Goal: Information Seeking & Learning: Learn about a topic

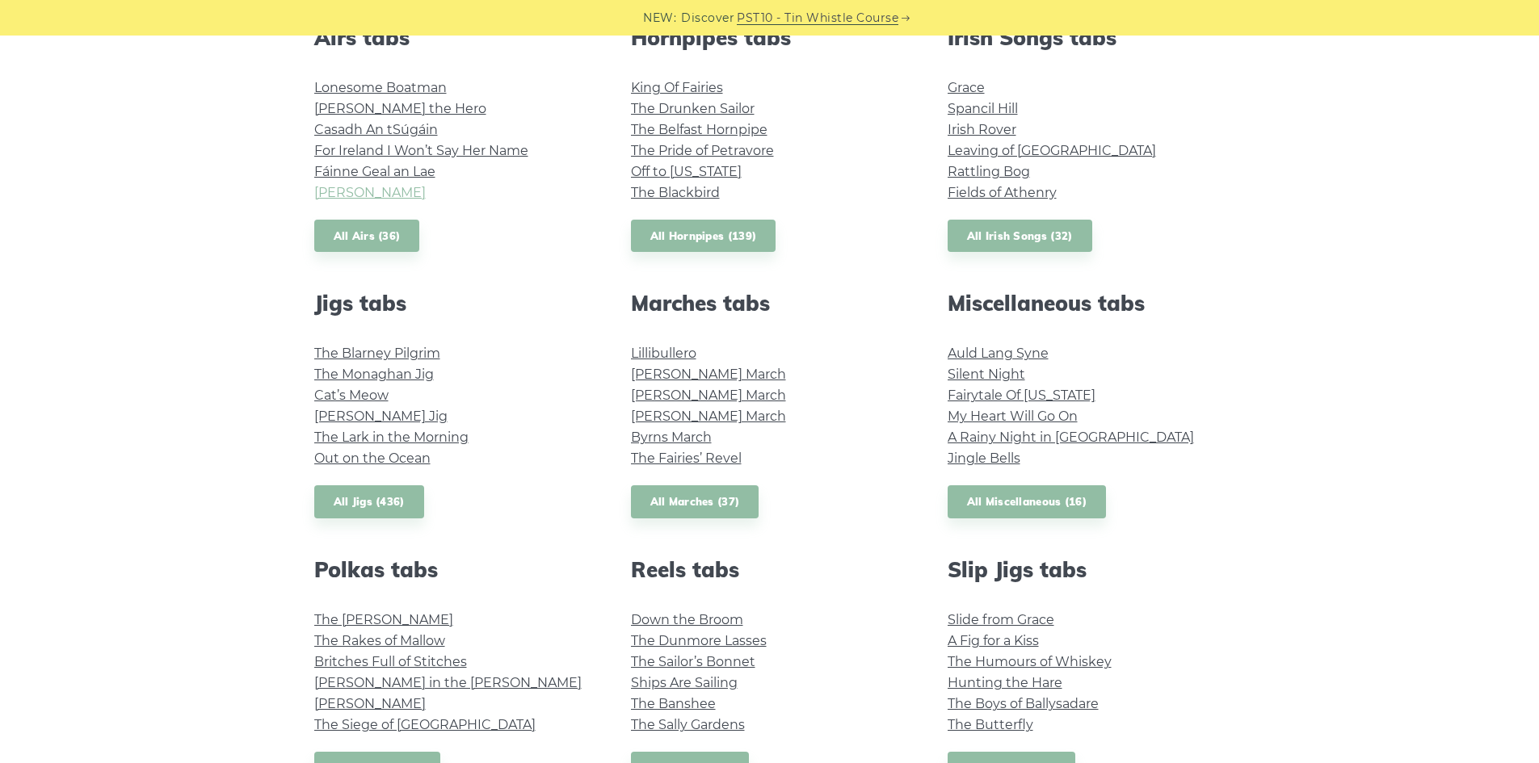
scroll to position [646, 0]
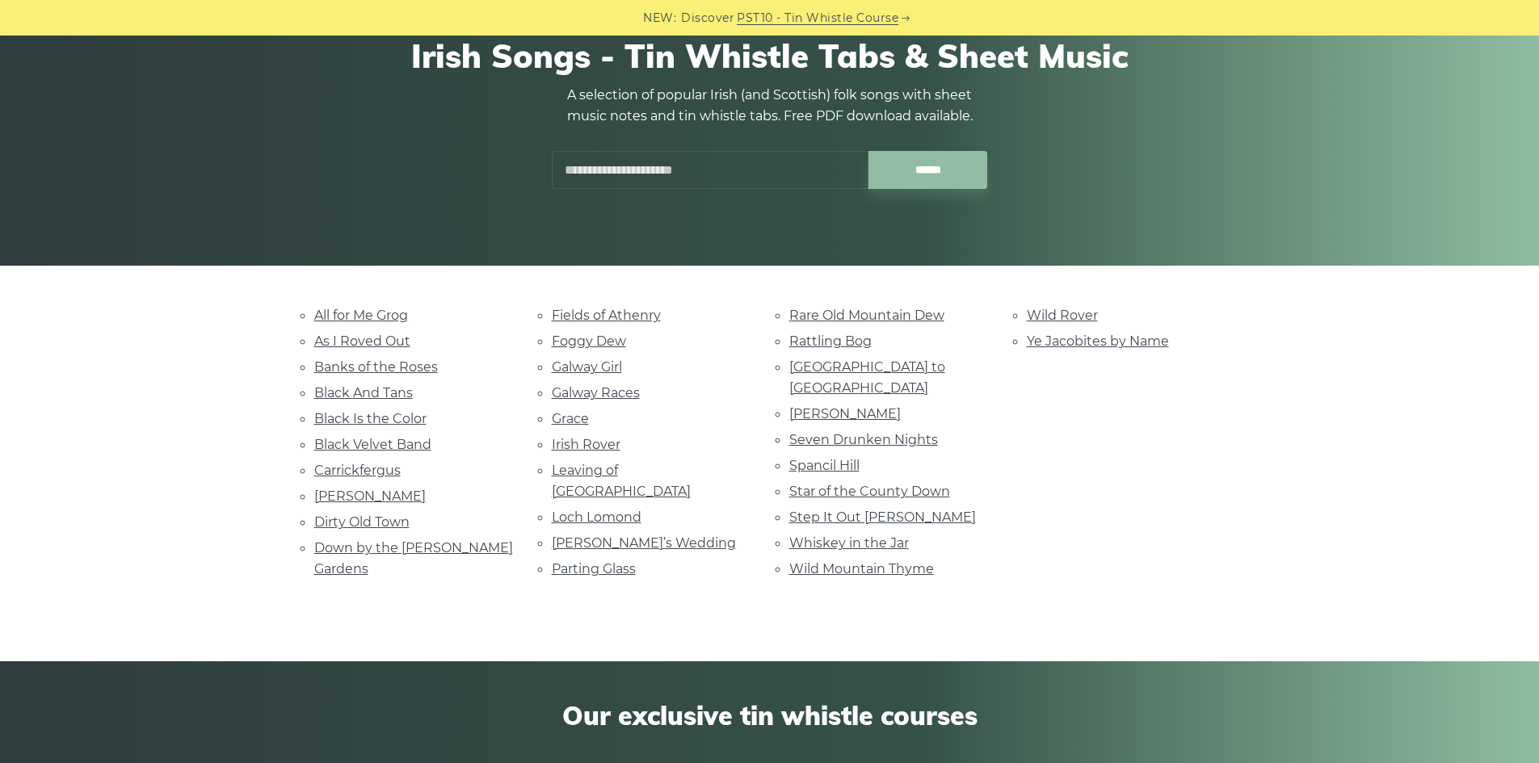
scroll to position [162, 0]
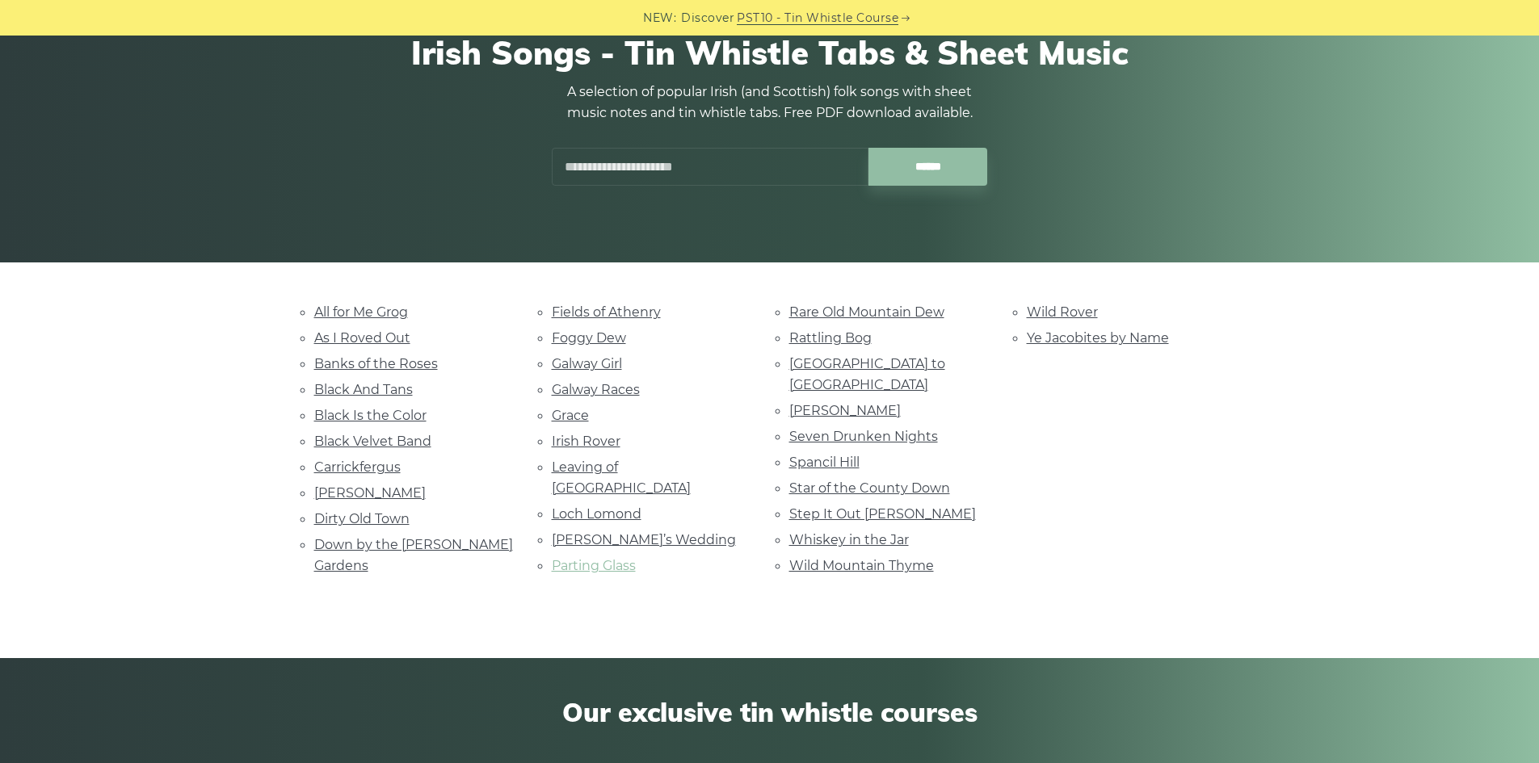
click at [616, 558] on link "Parting Glass" at bounding box center [594, 565] width 84 height 15
click at [870, 361] on link "[GEOGRAPHIC_DATA] to [GEOGRAPHIC_DATA]" at bounding box center [867, 374] width 156 height 36
click at [600, 365] on link "Galway Girl" at bounding box center [587, 363] width 70 height 15
click at [817, 532] on link "Whiskey in the Jar" at bounding box center [849, 539] width 120 height 15
click at [839, 339] on link "Rattling Bog" at bounding box center [830, 337] width 82 height 15
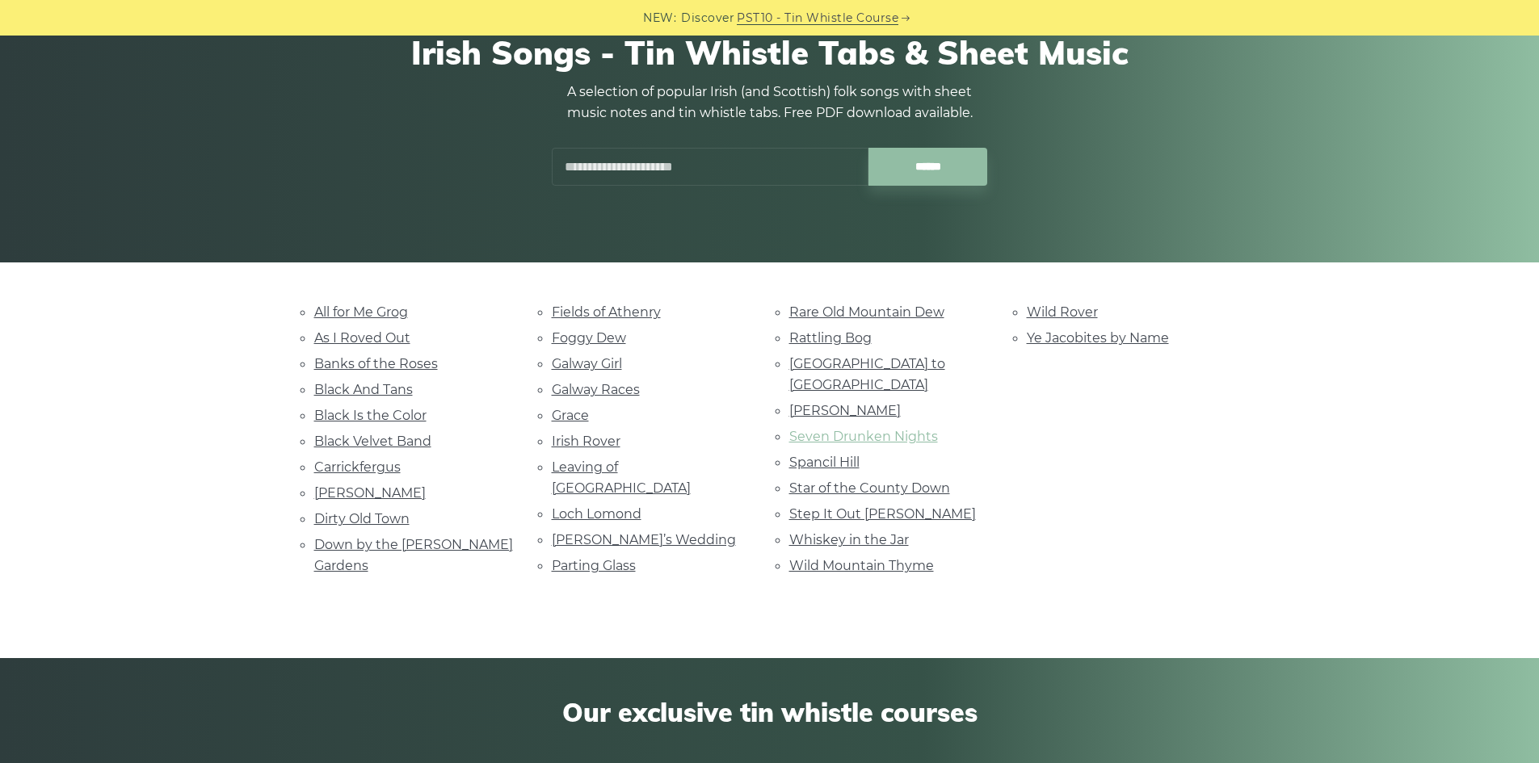
click at [847, 429] on link "Seven Drunken Nights" at bounding box center [863, 436] width 149 height 15
click at [630, 558] on link "Parting Glass" at bounding box center [594, 565] width 84 height 15
click at [876, 362] on link "[GEOGRAPHIC_DATA] to [GEOGRAPHIC_DATA]" at bounding box center [867, 374] width 156 height 36
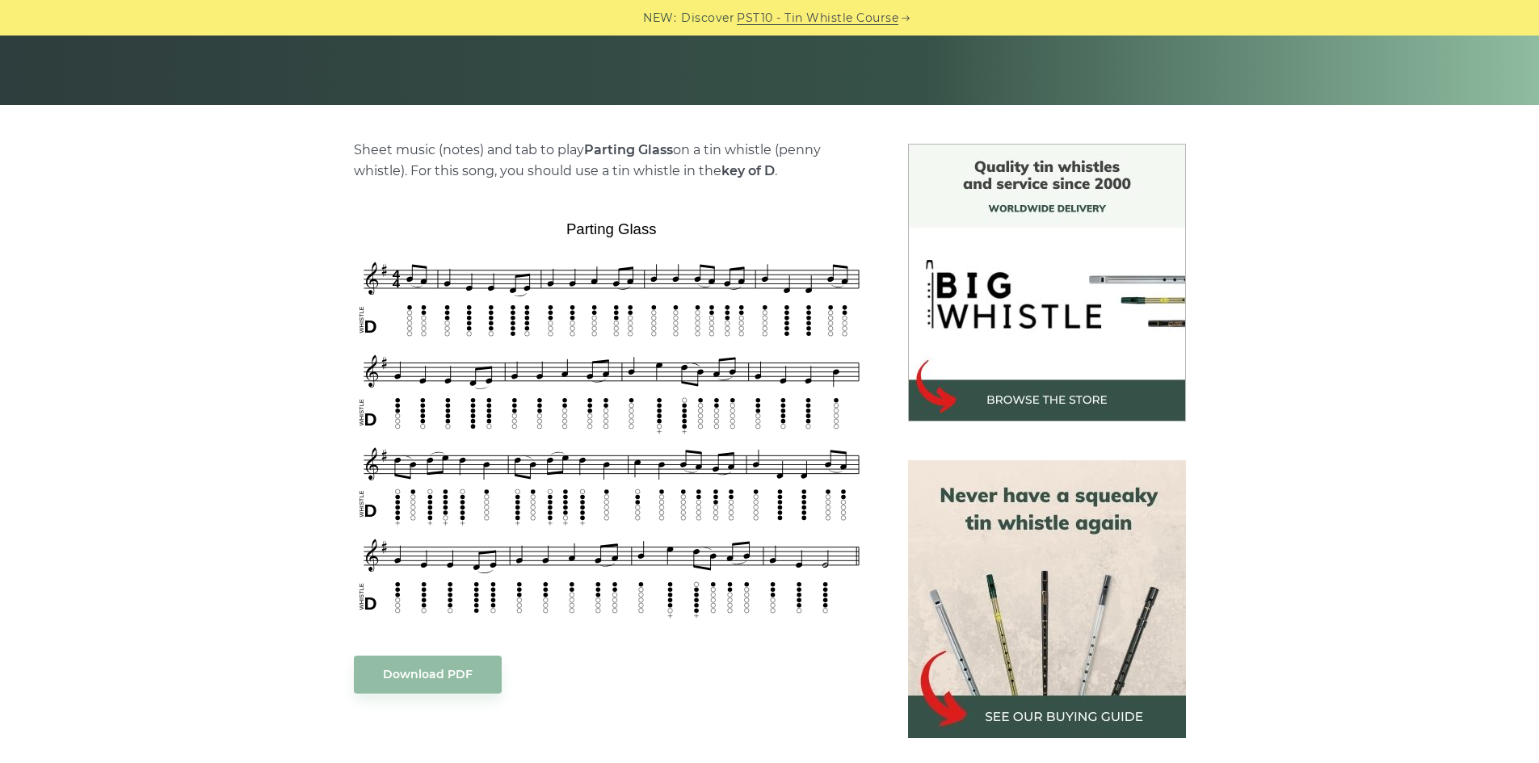
scroll to position [323, 0]
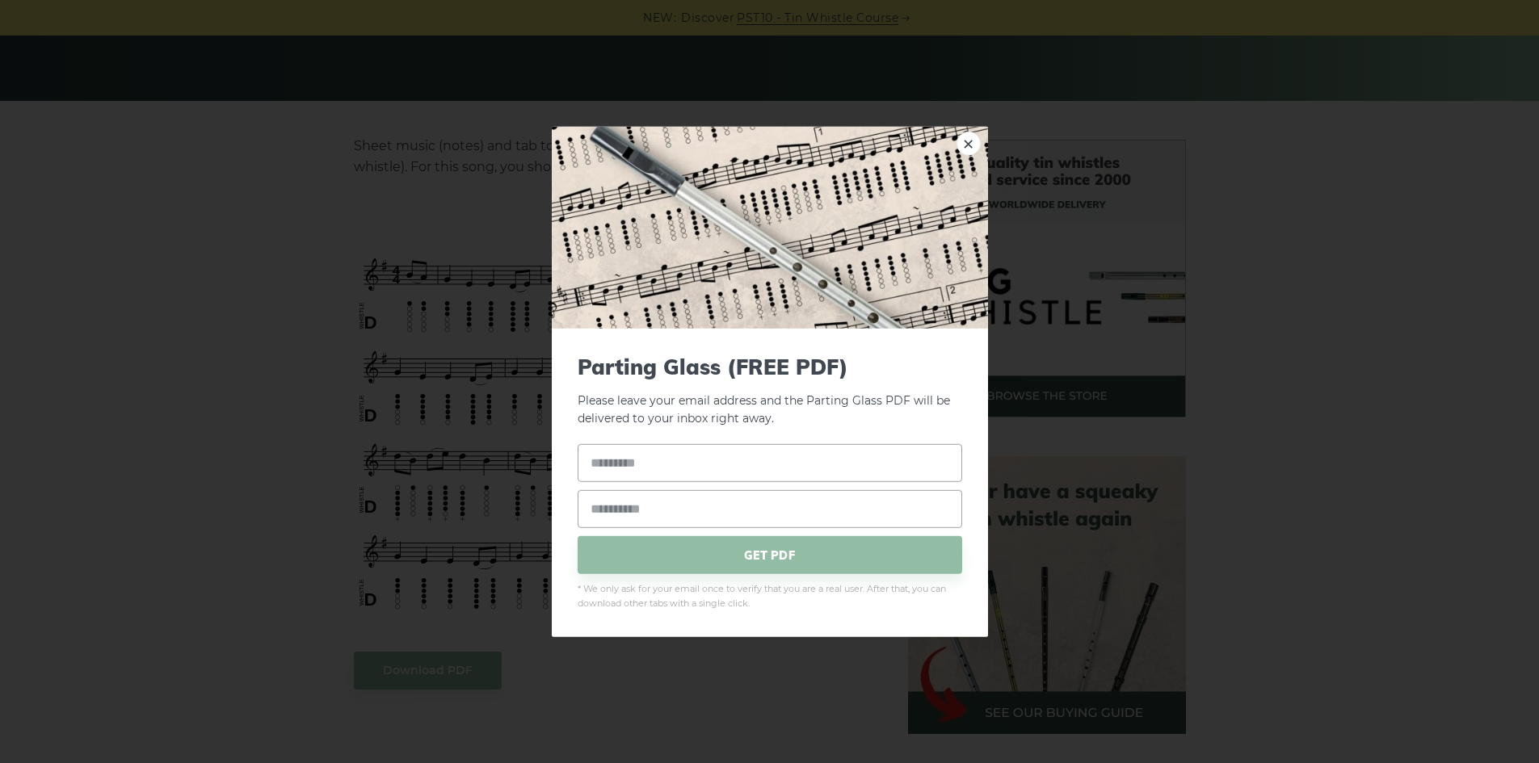
drag, startPoint x: 969, startPoint y: 137, endPoint x: 577, endPoint y: 105, distance: 393.9
click at [969, 138] on link "×" at bounding box center [969, 143] width 24 height 24
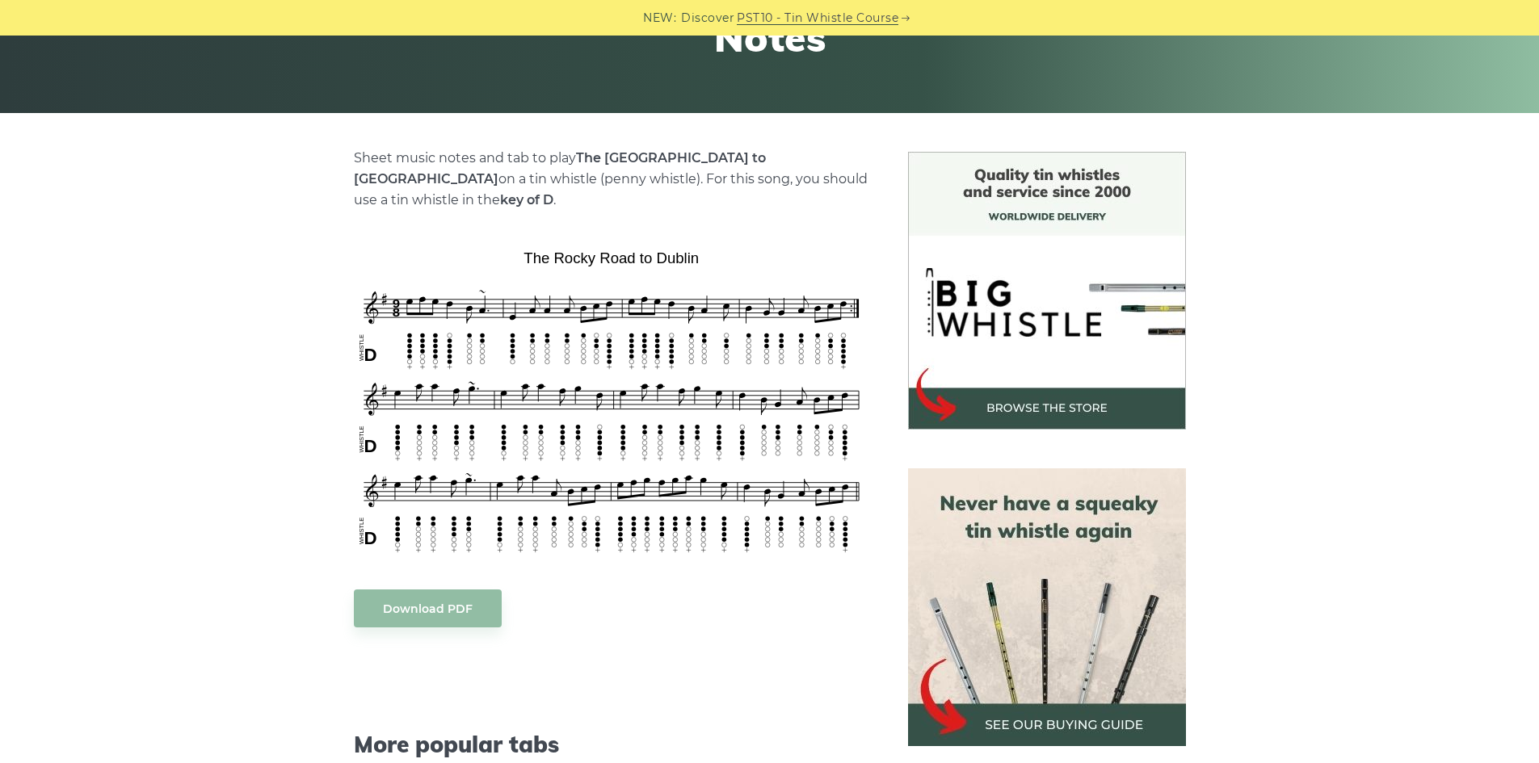
scroll to position [323, 0]
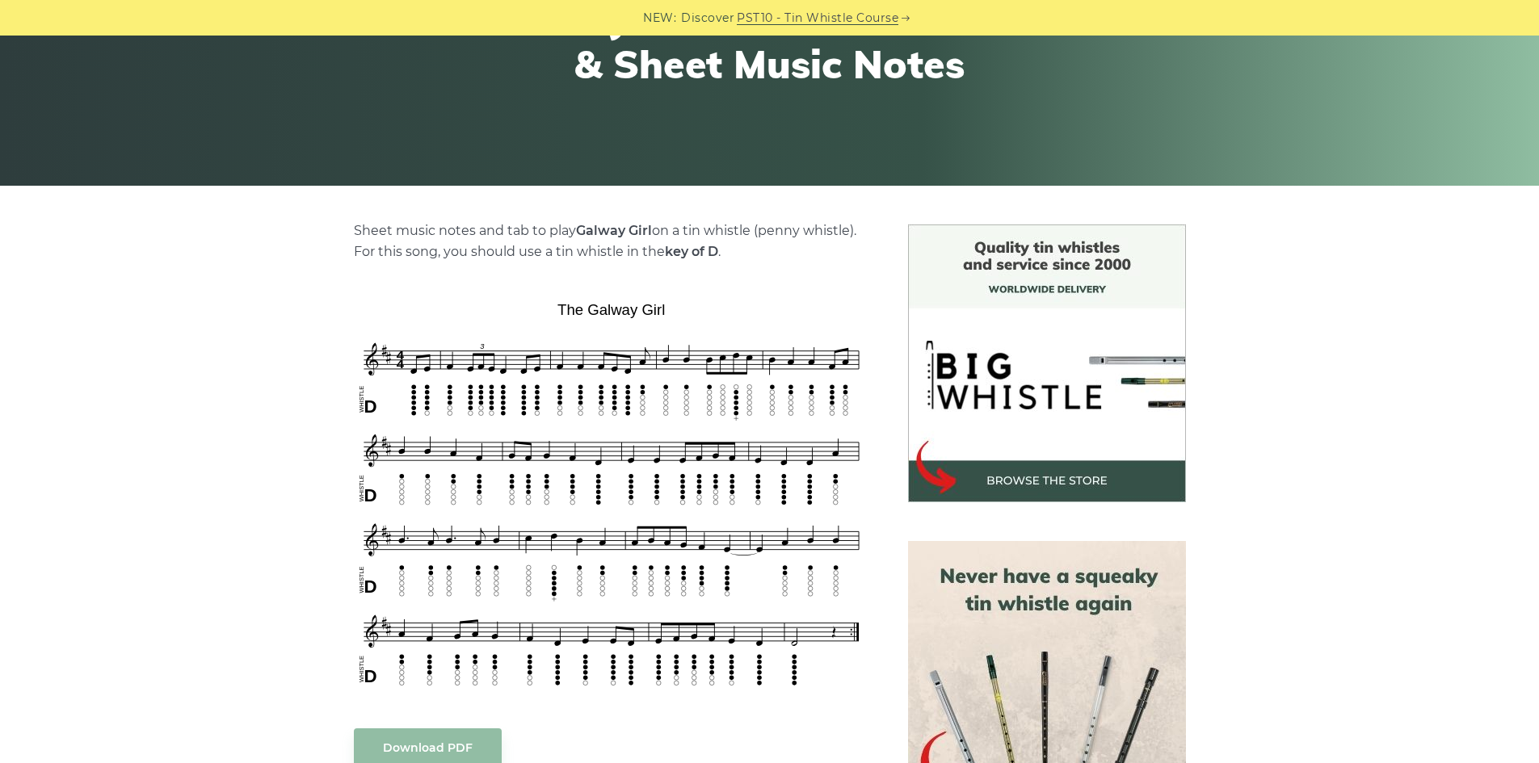
scroll to position [242, 0]
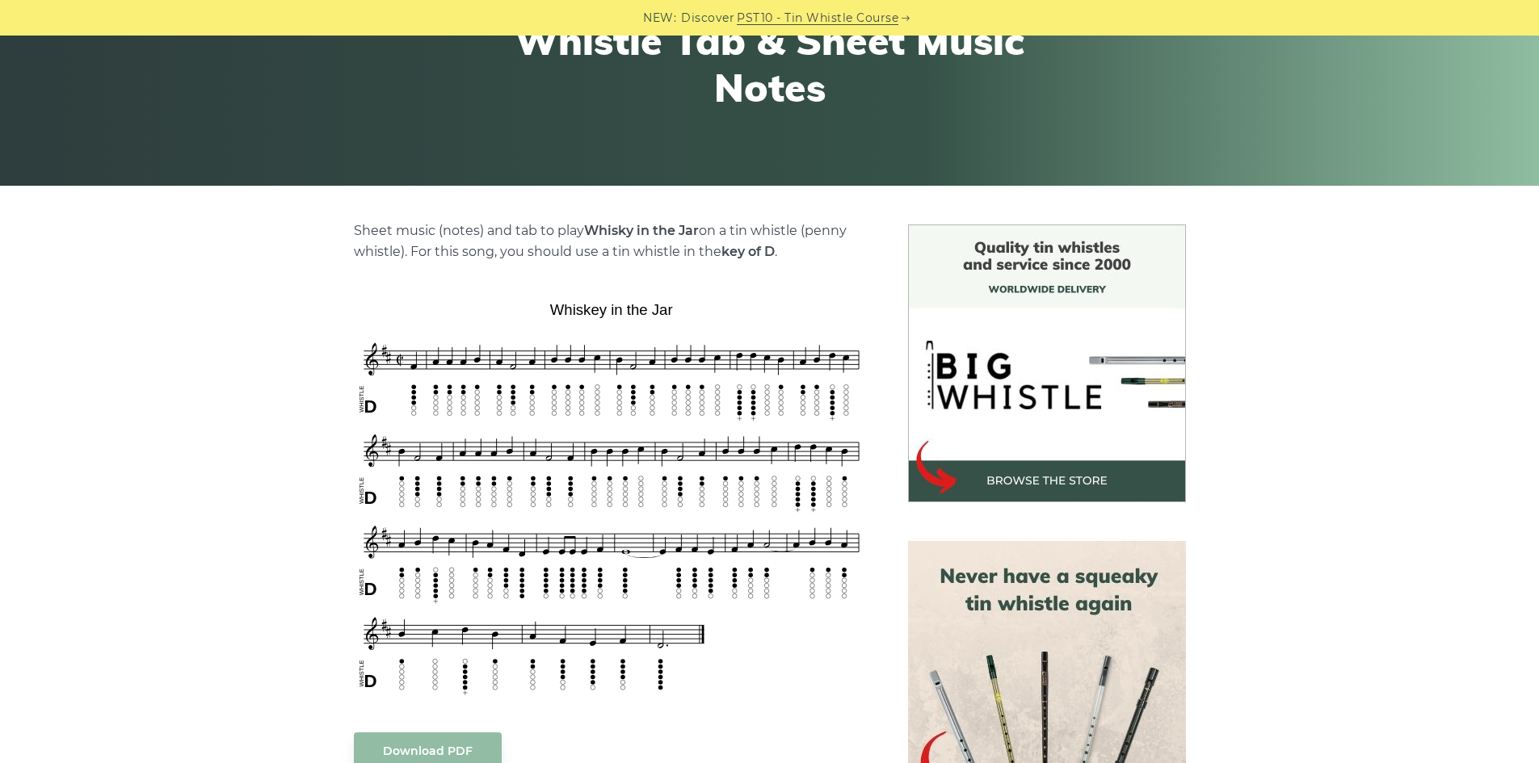
scroll to position [242, 0]
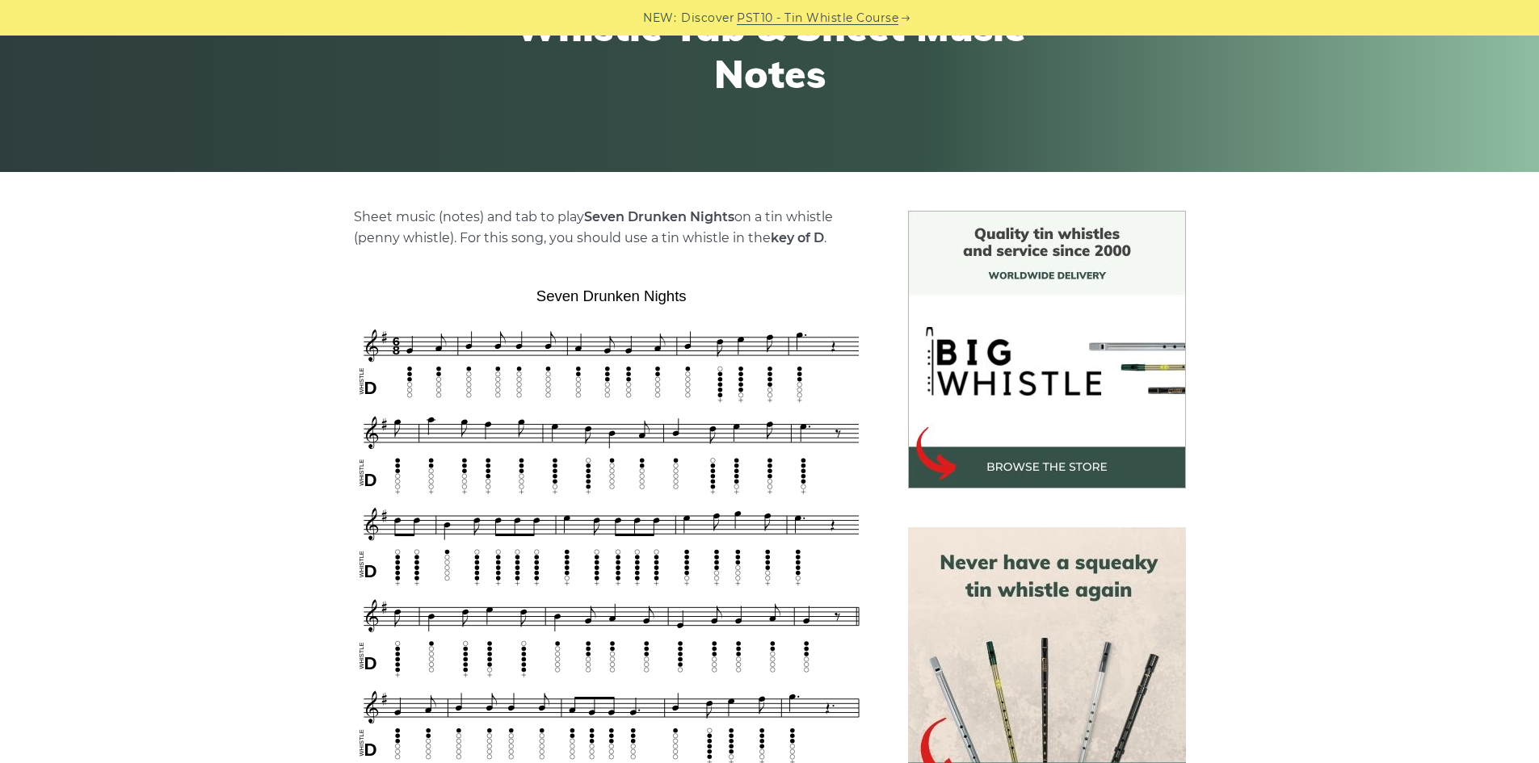
scroll to position [242, 0]
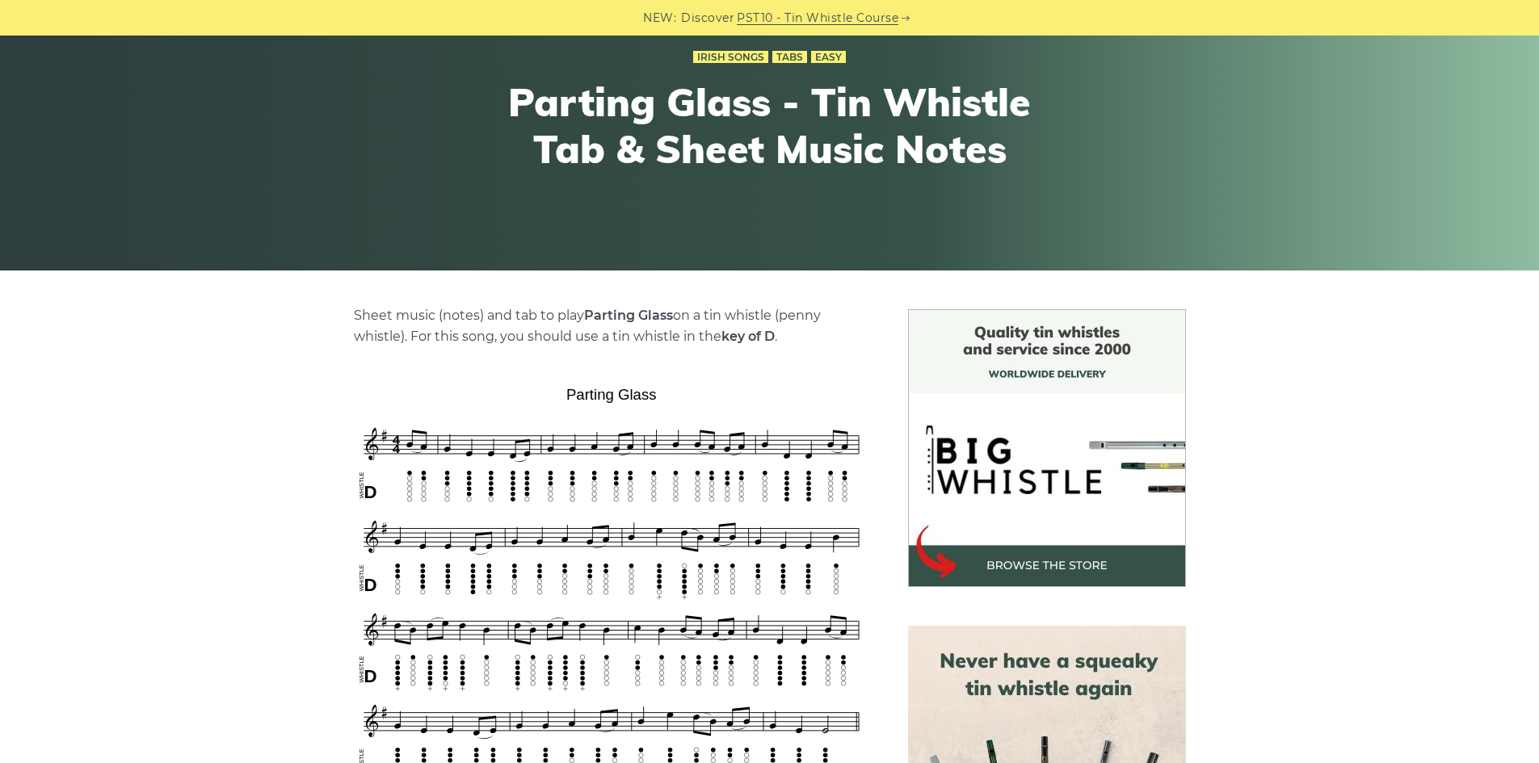
scroll to position [242, 0]
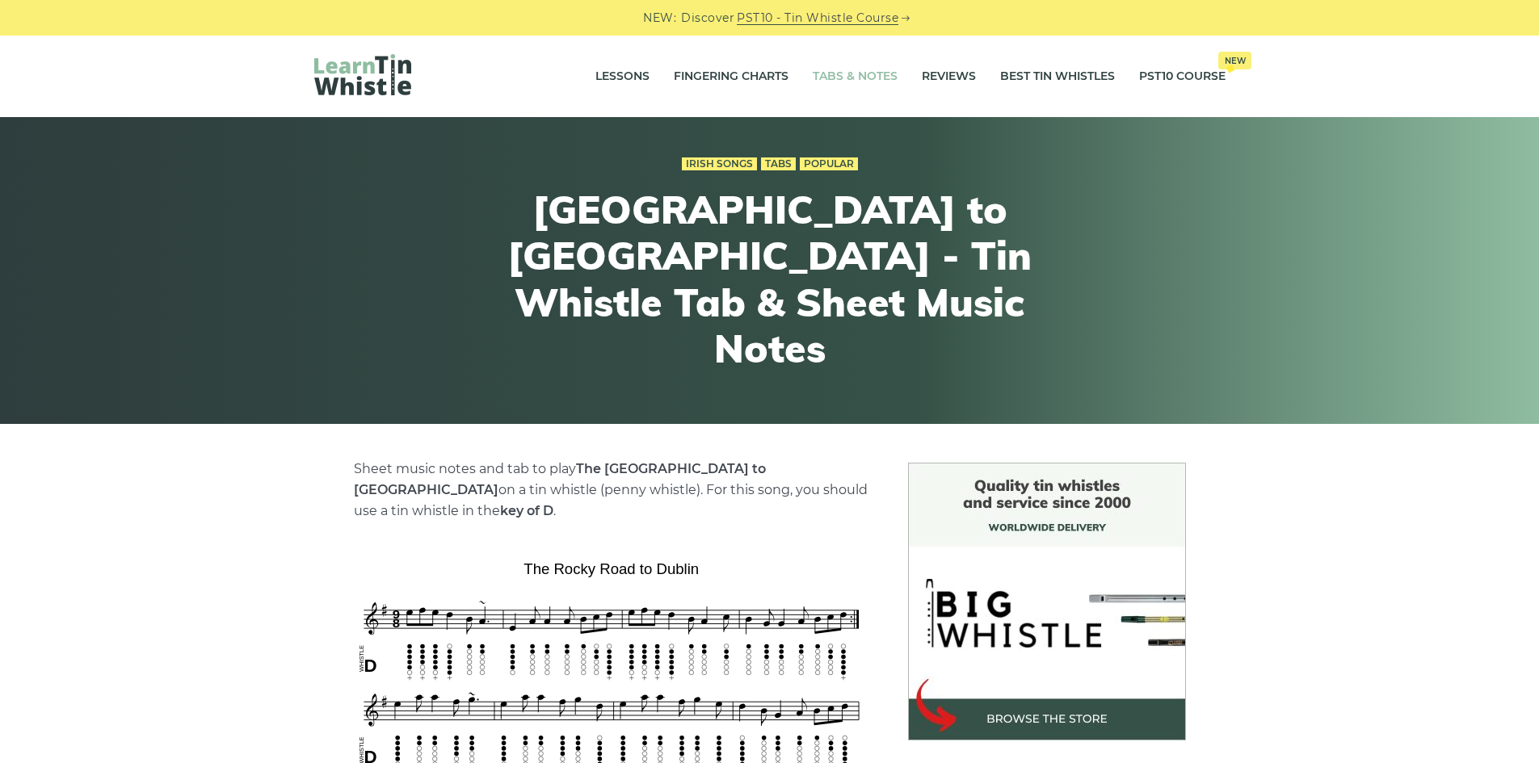
click at [880, 84] on link "Tabs & Notes" at bounding box center [855, 77] width 85 height 40
